Goal: Transaction & Acquisition: Purchase product/service

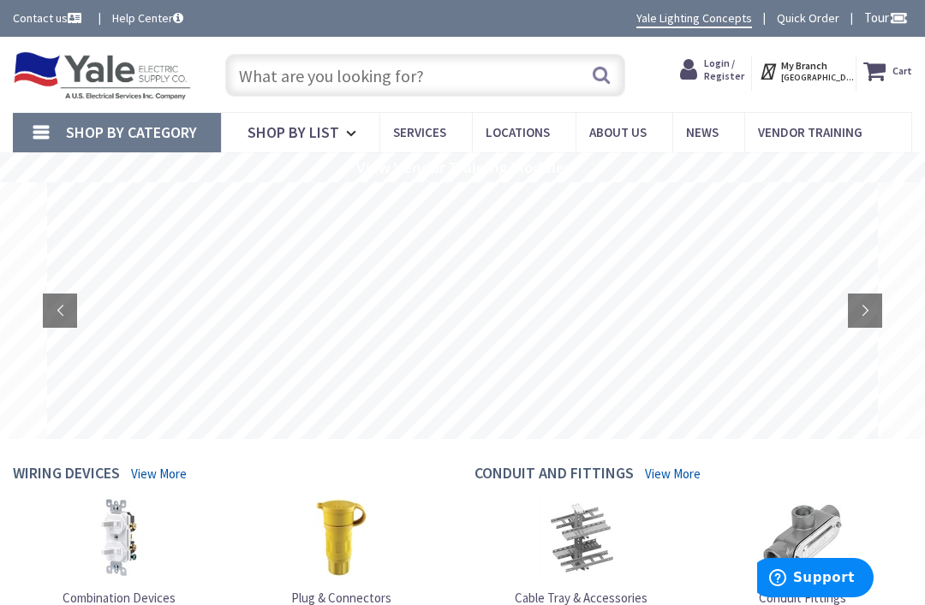
click at [728, 74] on span "Login / Register" at bounding box center [724, 69] width 40 height 25
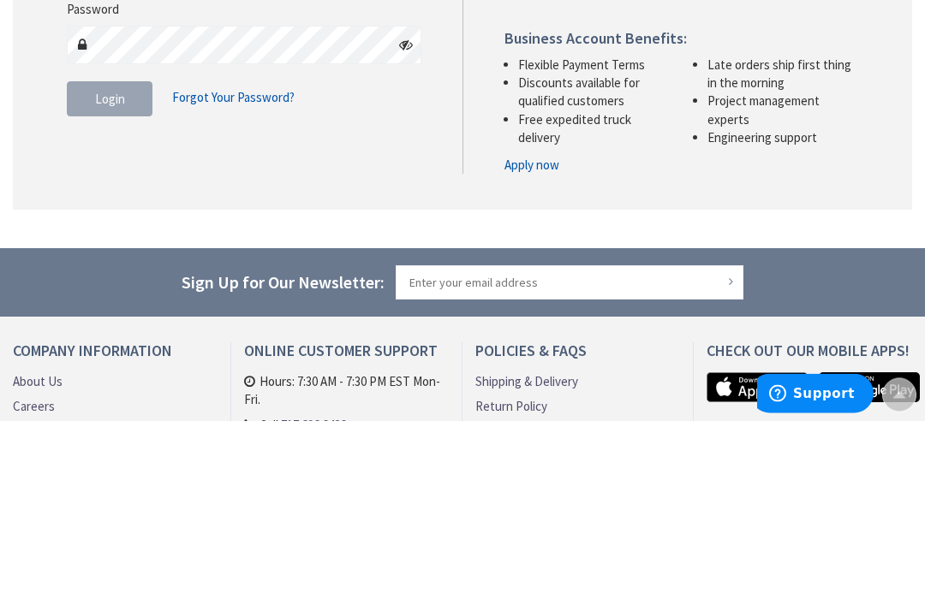
type input "[EMAIL_ADDRESS][DOMAIN_NAME]"
click at [110, 281] on button "Login" at bounding box center [110, 284] width 86 height 36
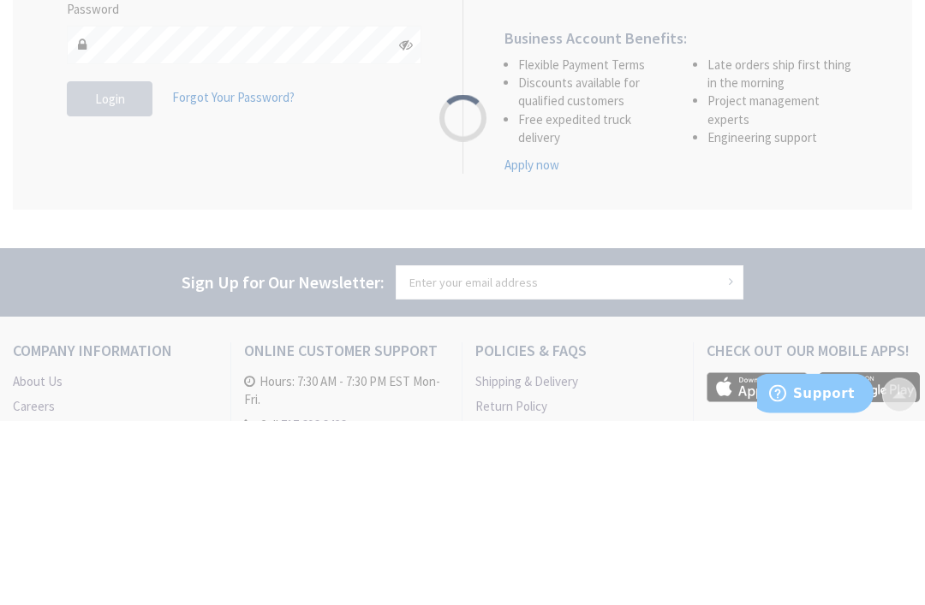
scroll to position [185, 0]
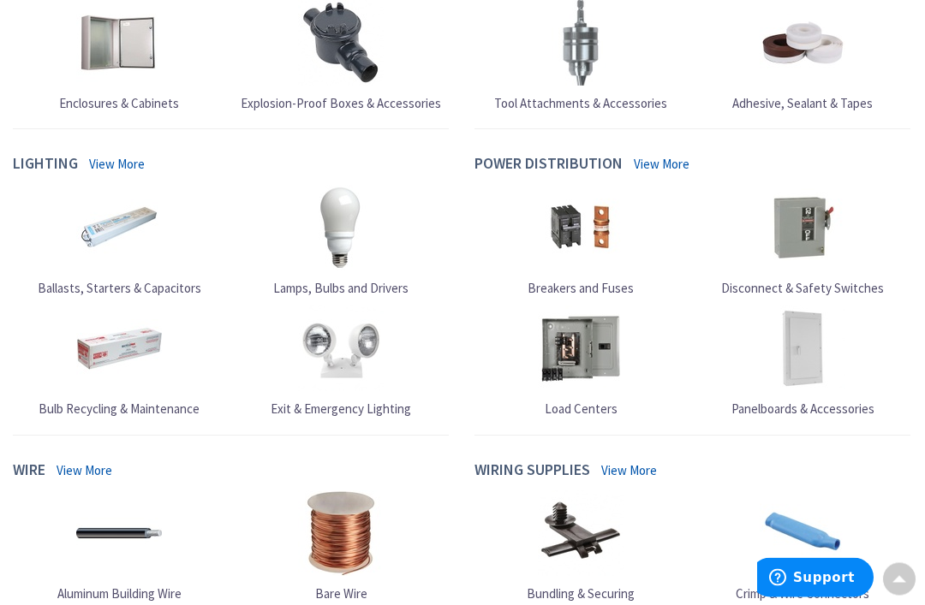
scroll to position [984, 0]
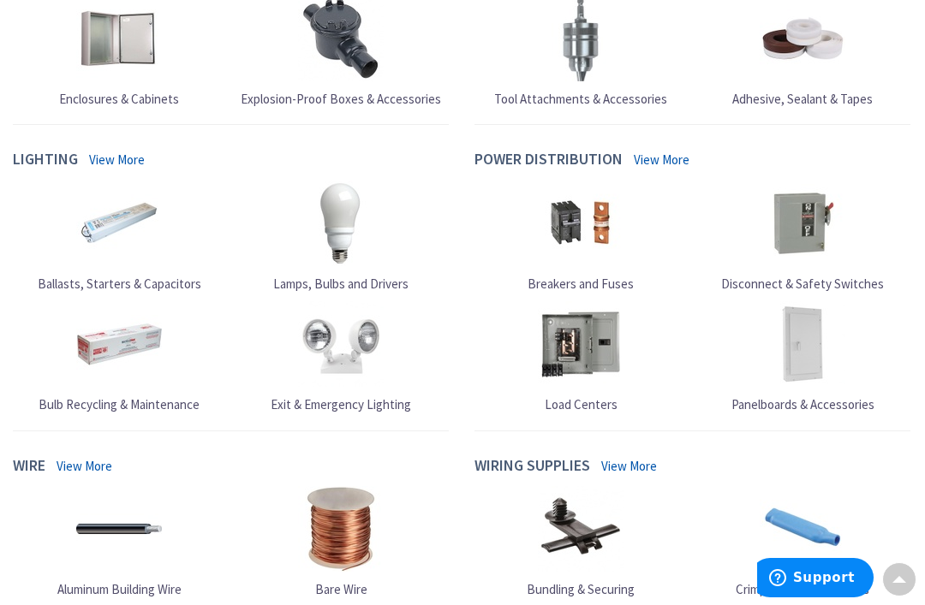
click at [116, 181] on img at bounding box center [119, 224] width 86 height 86
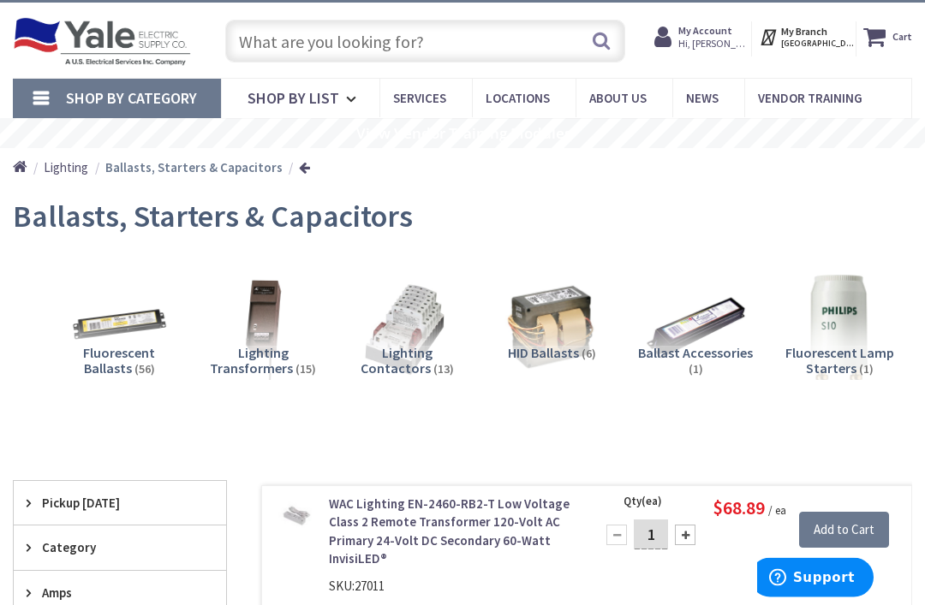
scroll to position [39, 0]
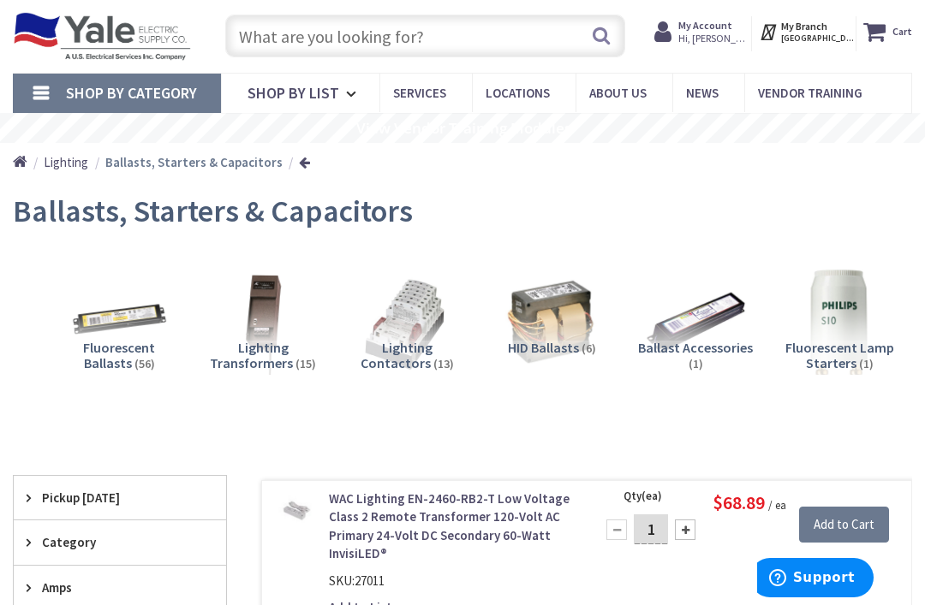
click at [67, 162] on span "Lighting" at bounding box center [66, 162] width 45 height 16
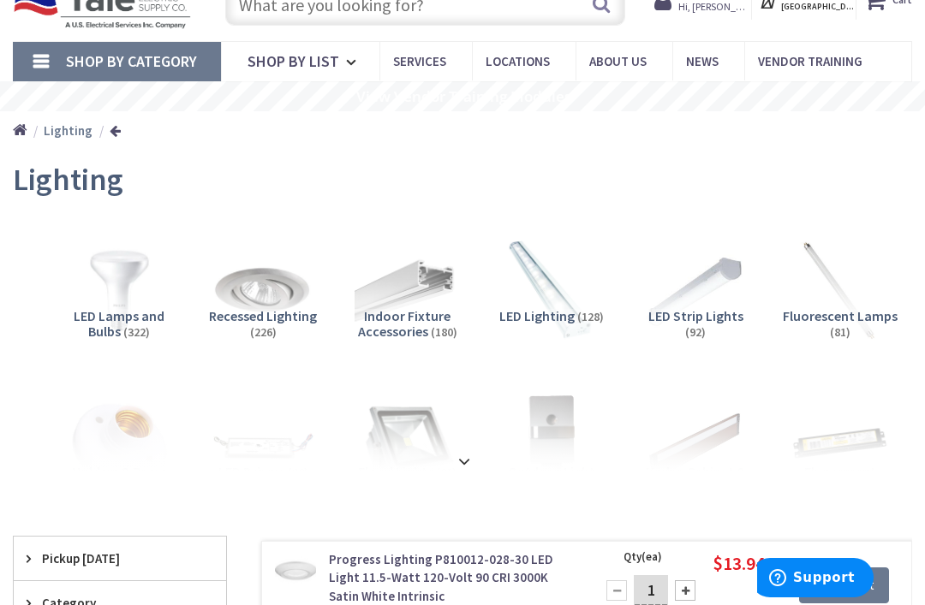
click at [466, 453] on strong at bounding box center [464, 461] width 21 height 19
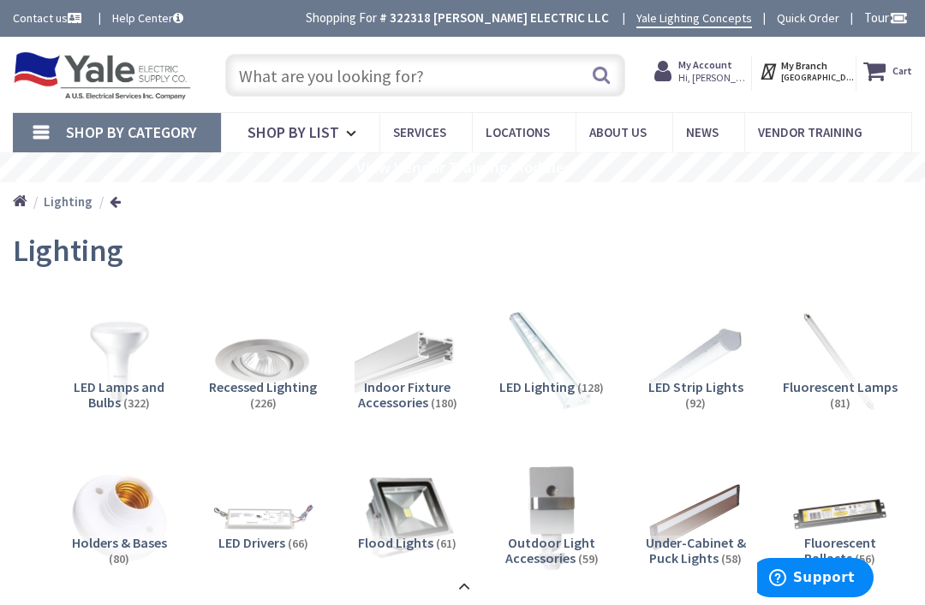
click at [396, 80] on input "text" at bounding box center [425, 75] width 401 height 43
click at [365, 75] on input "text" at bounding box center [425, 75] width 401 height 43
click at [26, 197] on link "Home" at bounding box center [20, 202] width 15 height 22
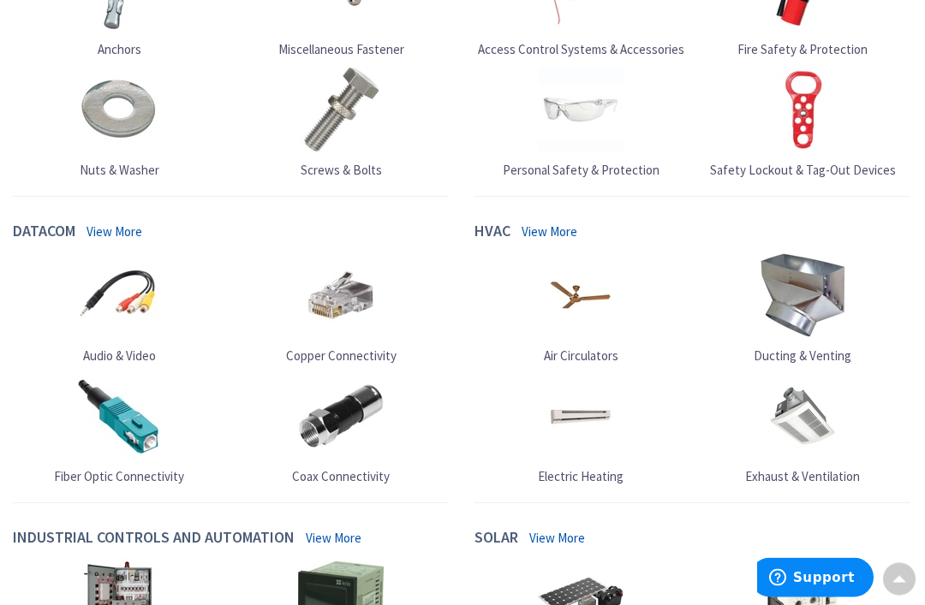
scroll to position [1833, 0]
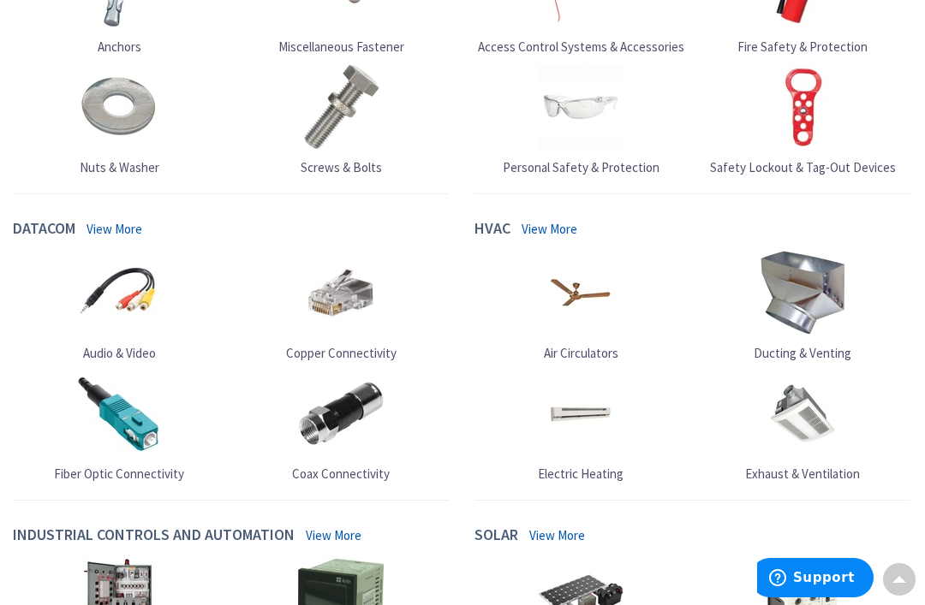
click at [548, 229] on link "View More" at bounding box center [549, 229] width 56 height 18
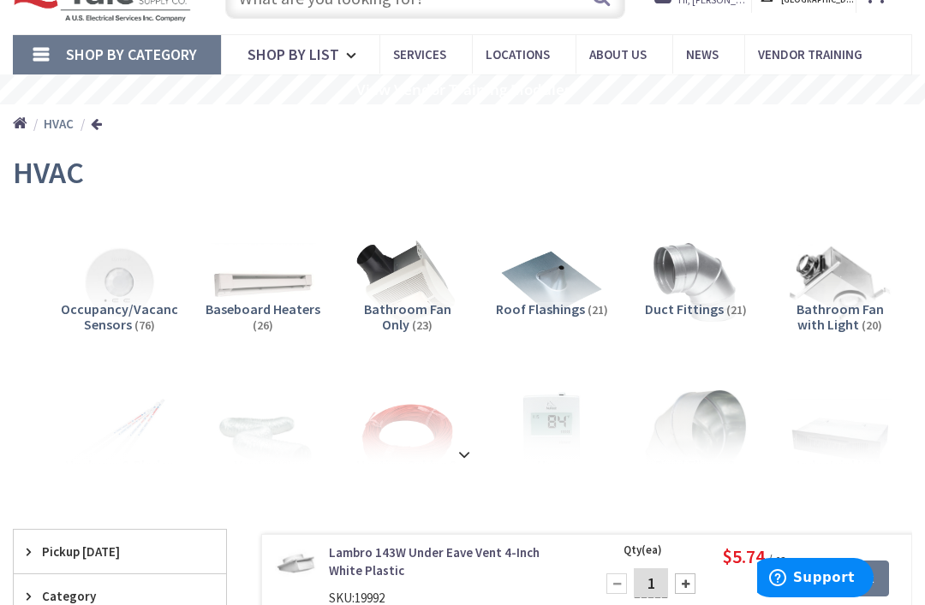
click at [465, 458] on strong at bounding box center [464, 454] width 21 height 19
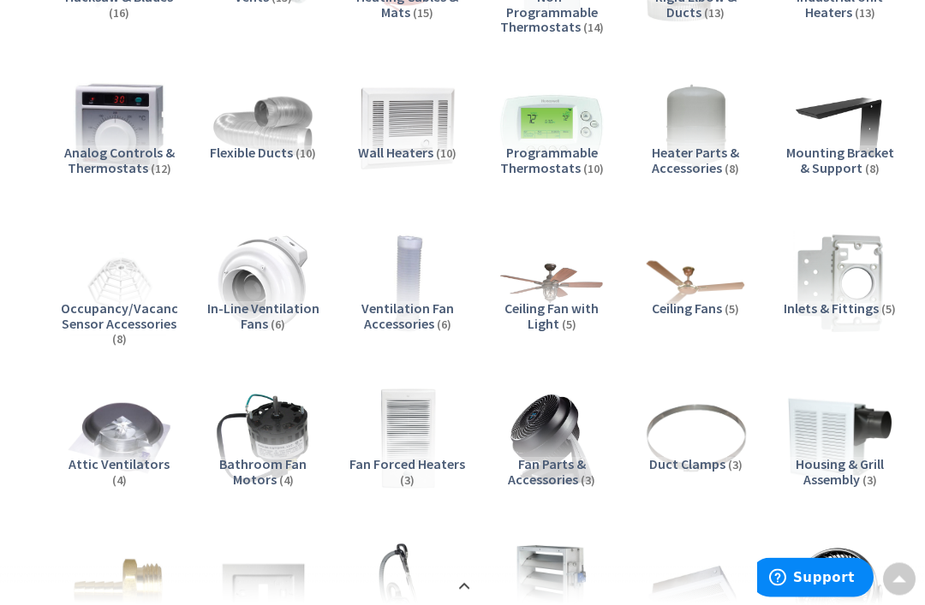
scroll to position [546, 0]
click at [698, 287] on img at bounding box center [695, 282] width 105 height 105
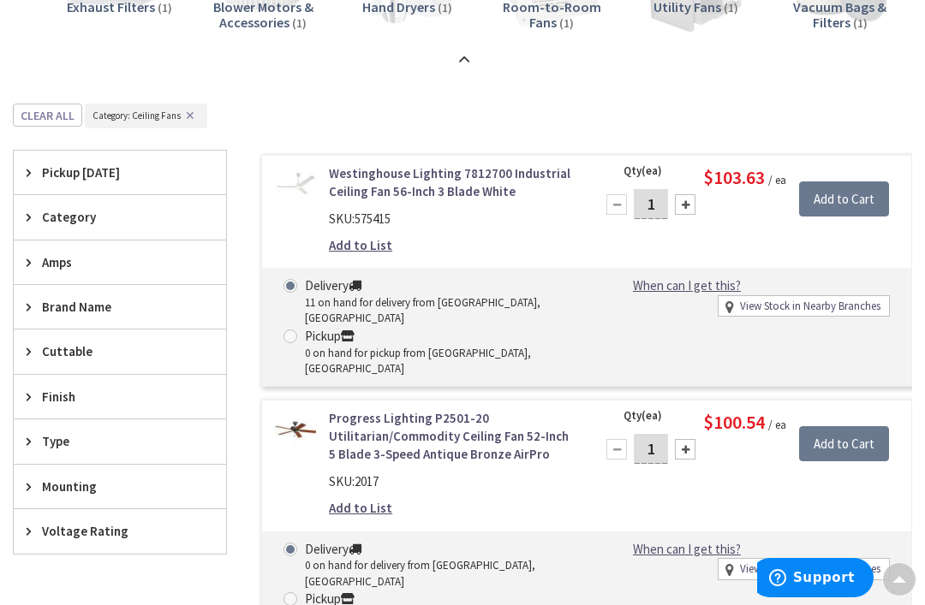
scroll to position [1297, 0]
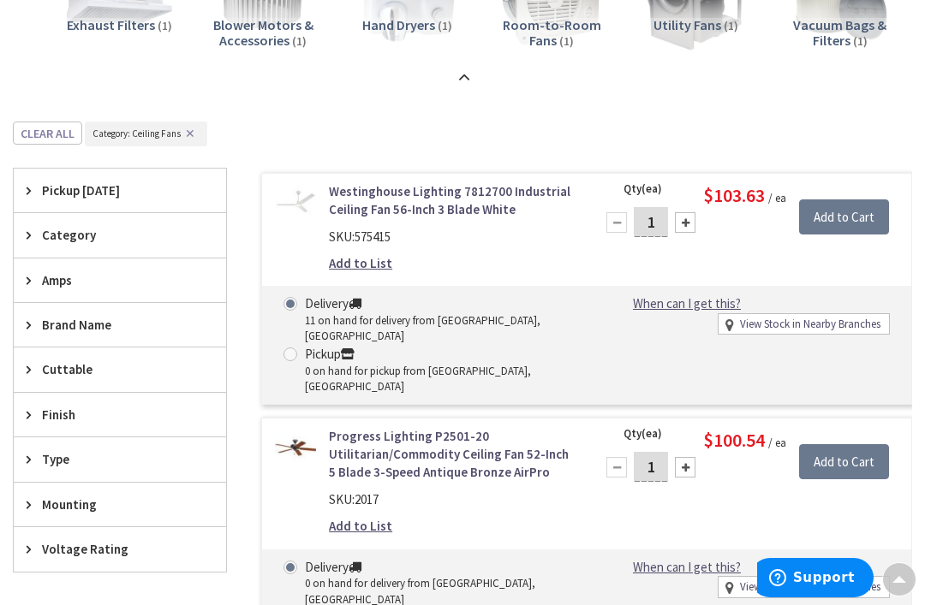
click at [393, 195] on link "Westinghouse Lighting 7812700 Industrial Ceiling Fan 56-Inch 3 Blade White" at bounding box center [451, 200] width 245 height 37
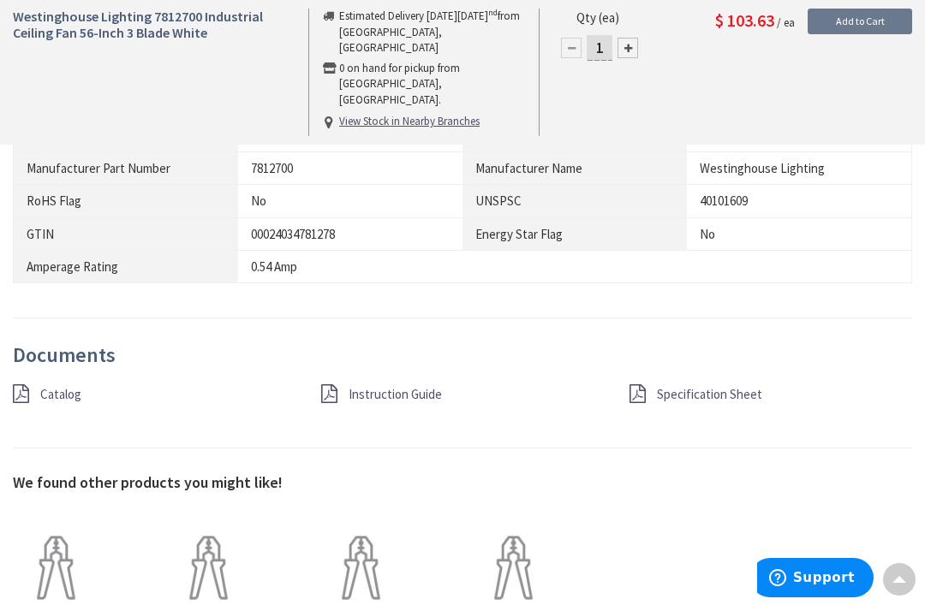
scroll to position [1406, 0]
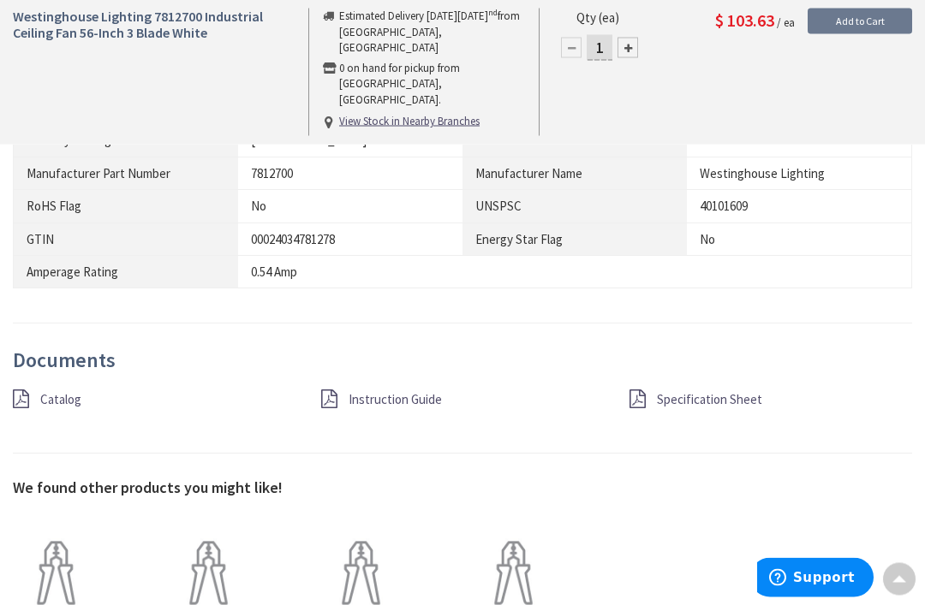
click at [371, 392] on span "Instruction Guide" at bounding box center [394, 400] width 93 height 16
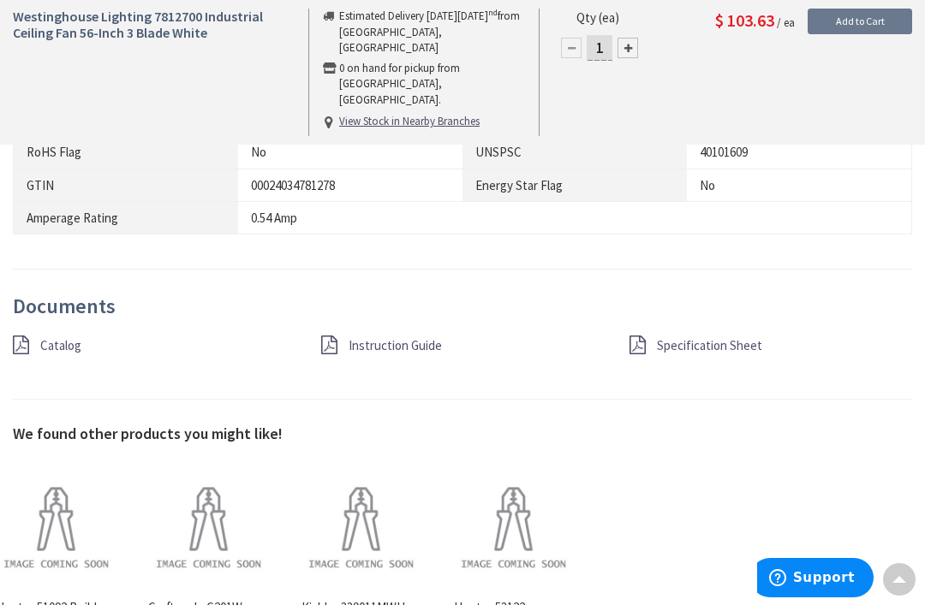
scroll to position [1462, 0]
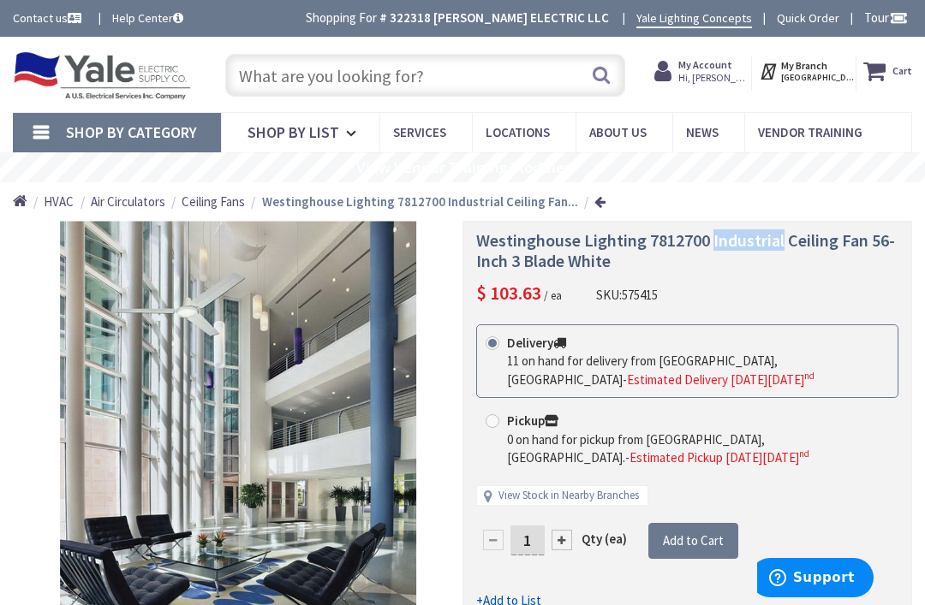
click at [478, 247] on span "Westinghouse Lighting 7812700 Industrial Ceiling Fan 56-Inch 3 Blade White" at bounding box center [685, 250] width 419 height 42
click at [473, 230] on div "Westinghouse Lighting 7812700 Industrial Ceiling Fan 56-Inch 3 Blade White $ 10…" at bounding box center [687, 506] width 450 height 570
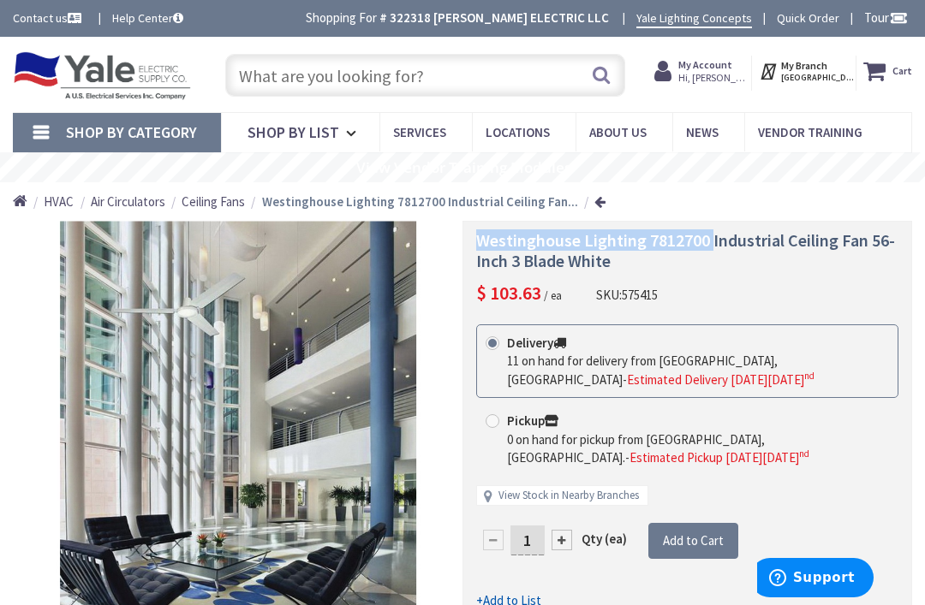
copy span "Westinghouse Lighting 7812700"
